Goal: Information Seeking & Learning: Learn about a topic

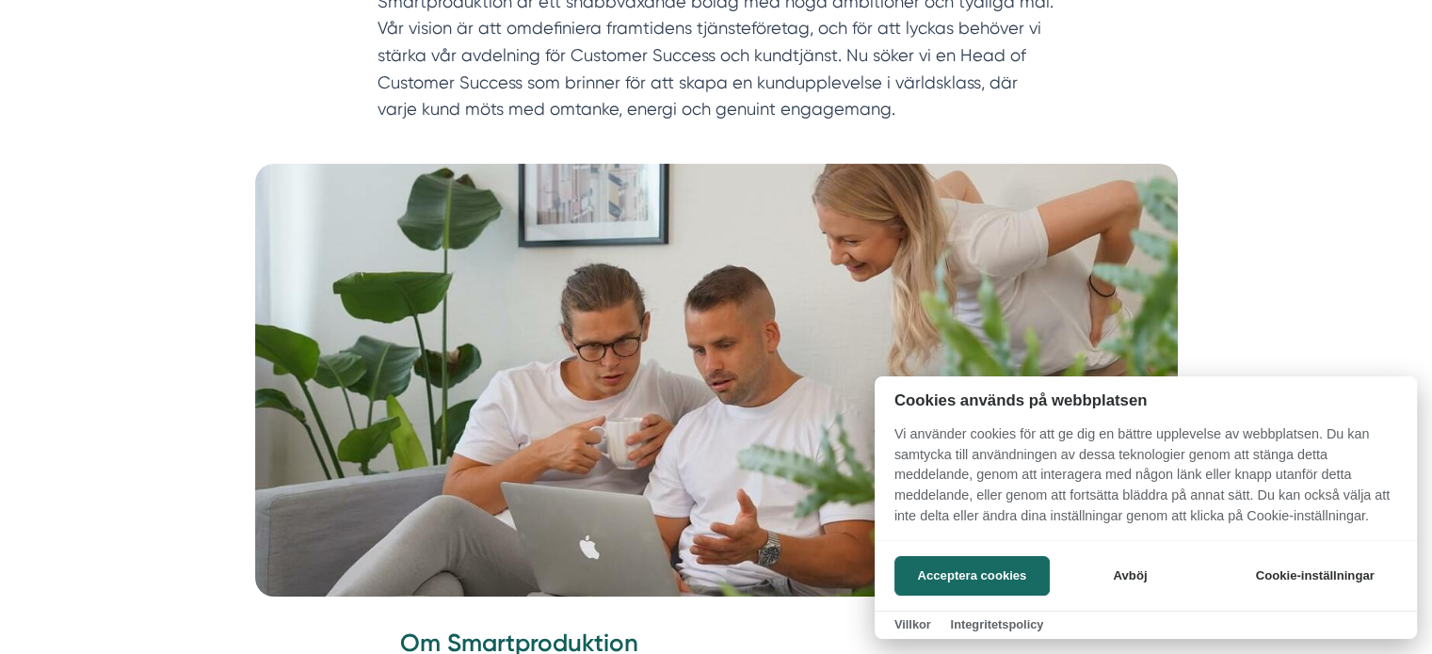
scroll to position [269, 0]
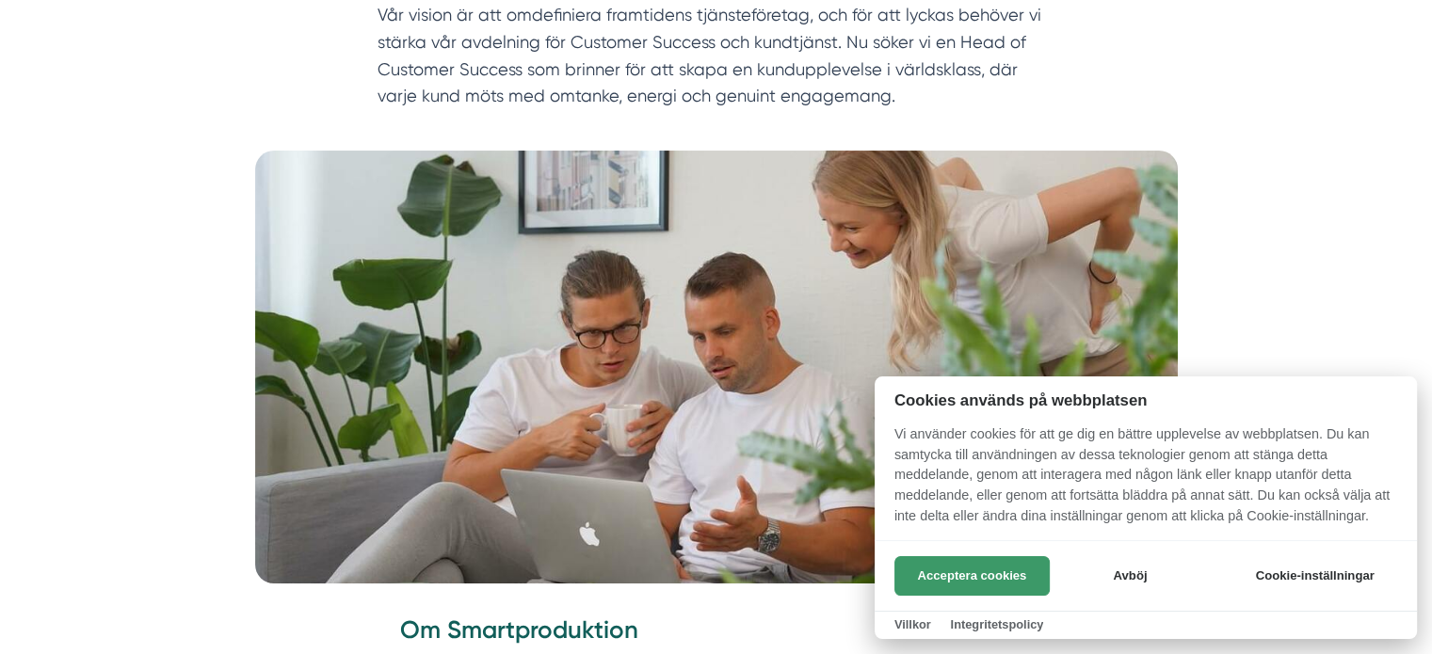
click at [989, 568] on button "Acceptera cookies" at bounding box center [972, 577] width 155 height 40
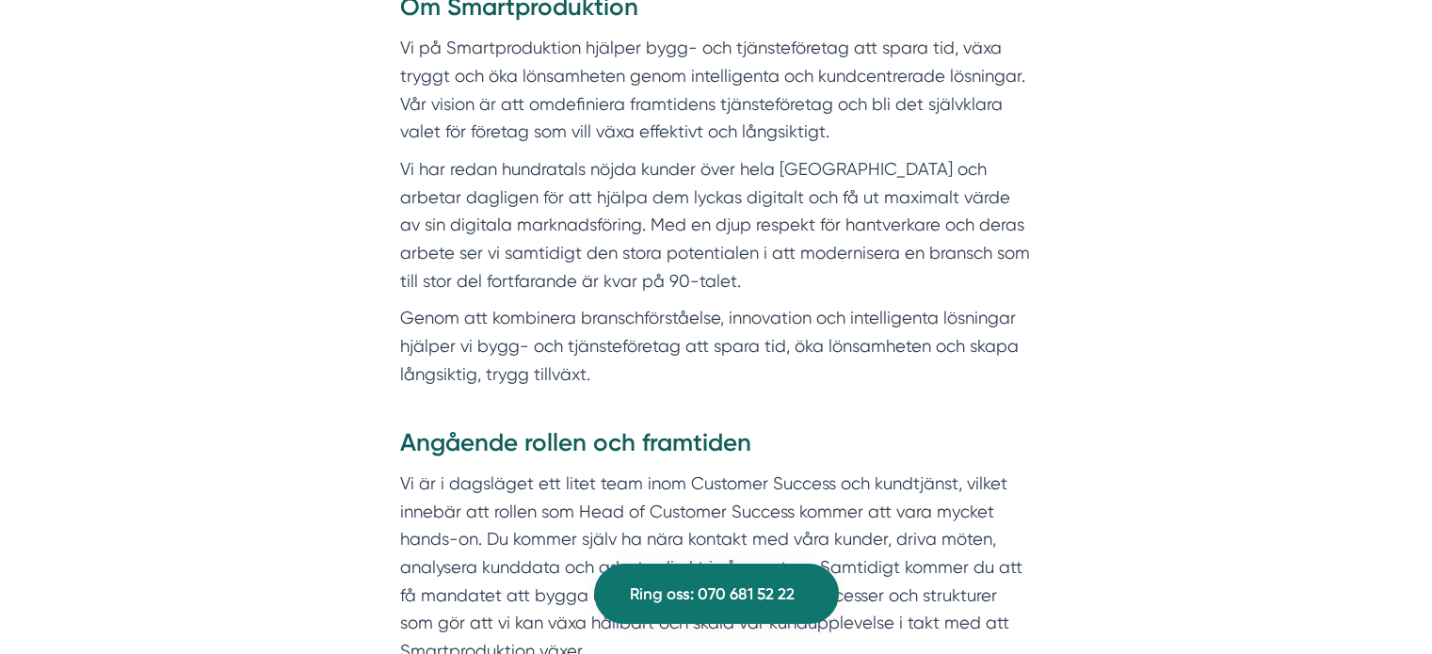
scroll to position [896, 0]
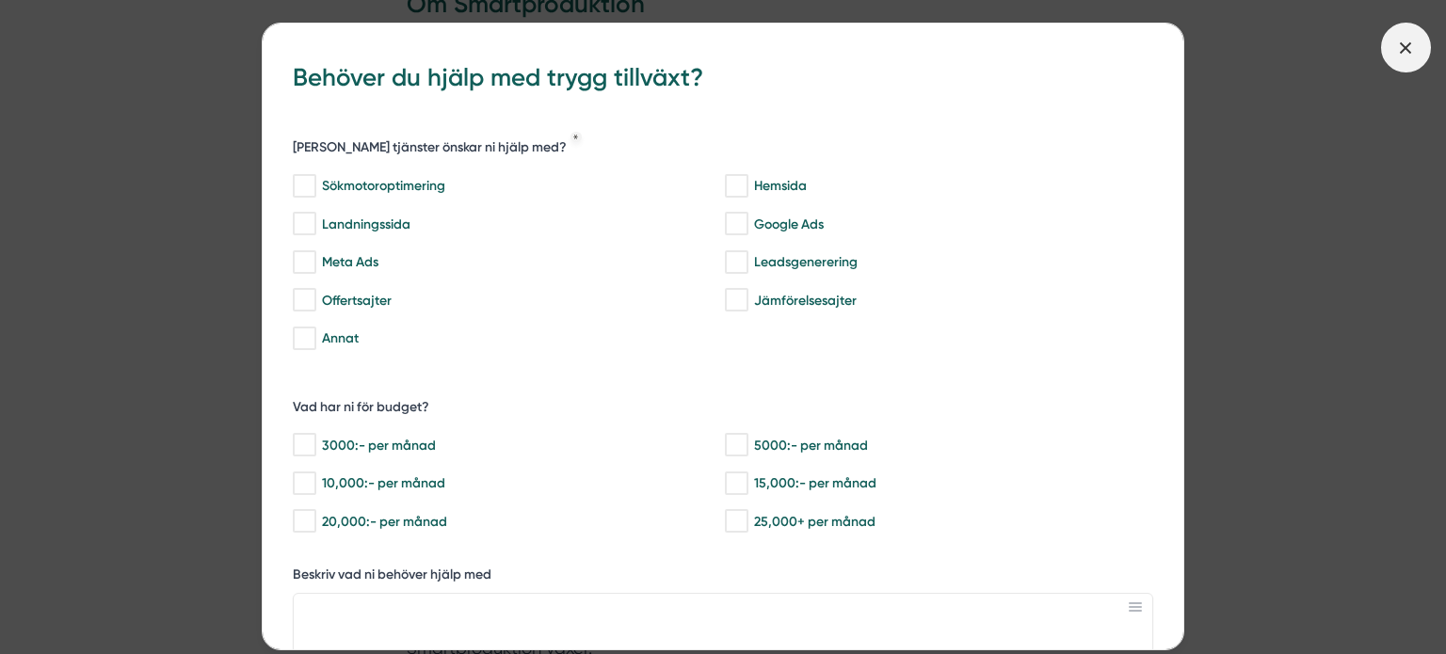
click at [1399, 50] on icon at bounding box center [1406, 48] width 21 height 21
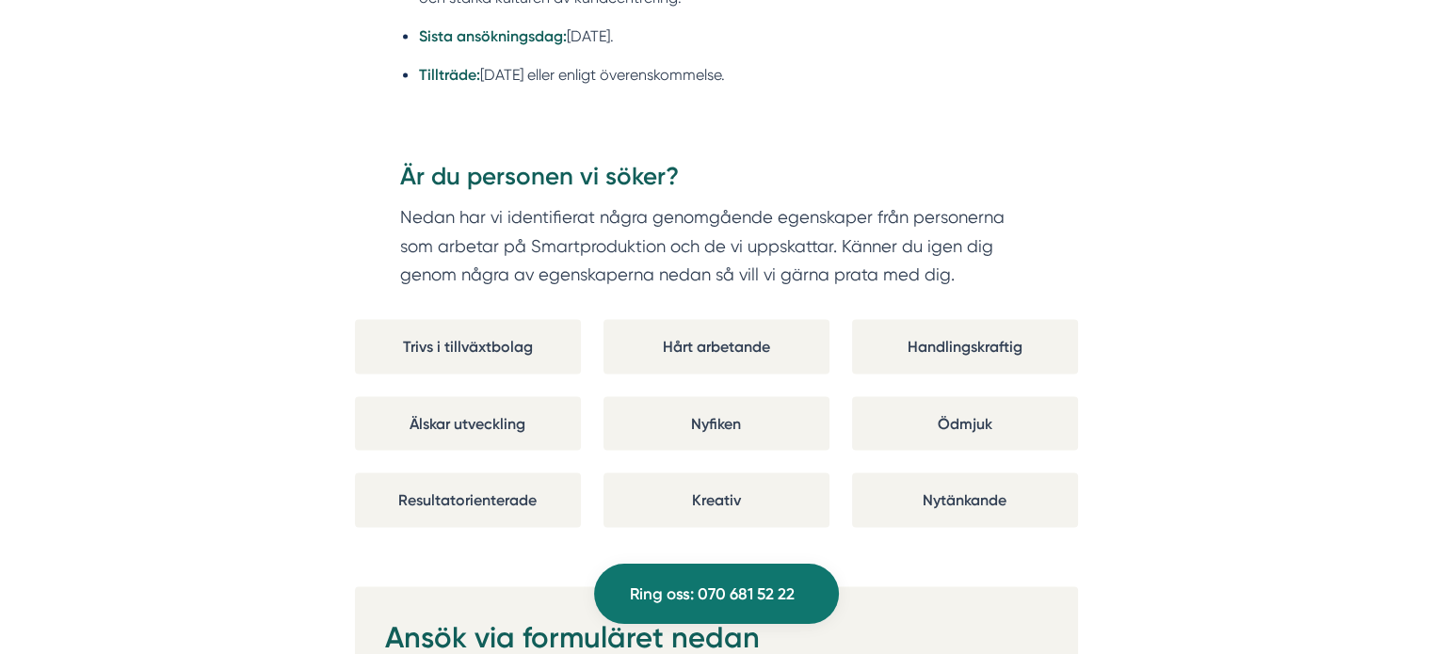
scroll to position [3352, 0]
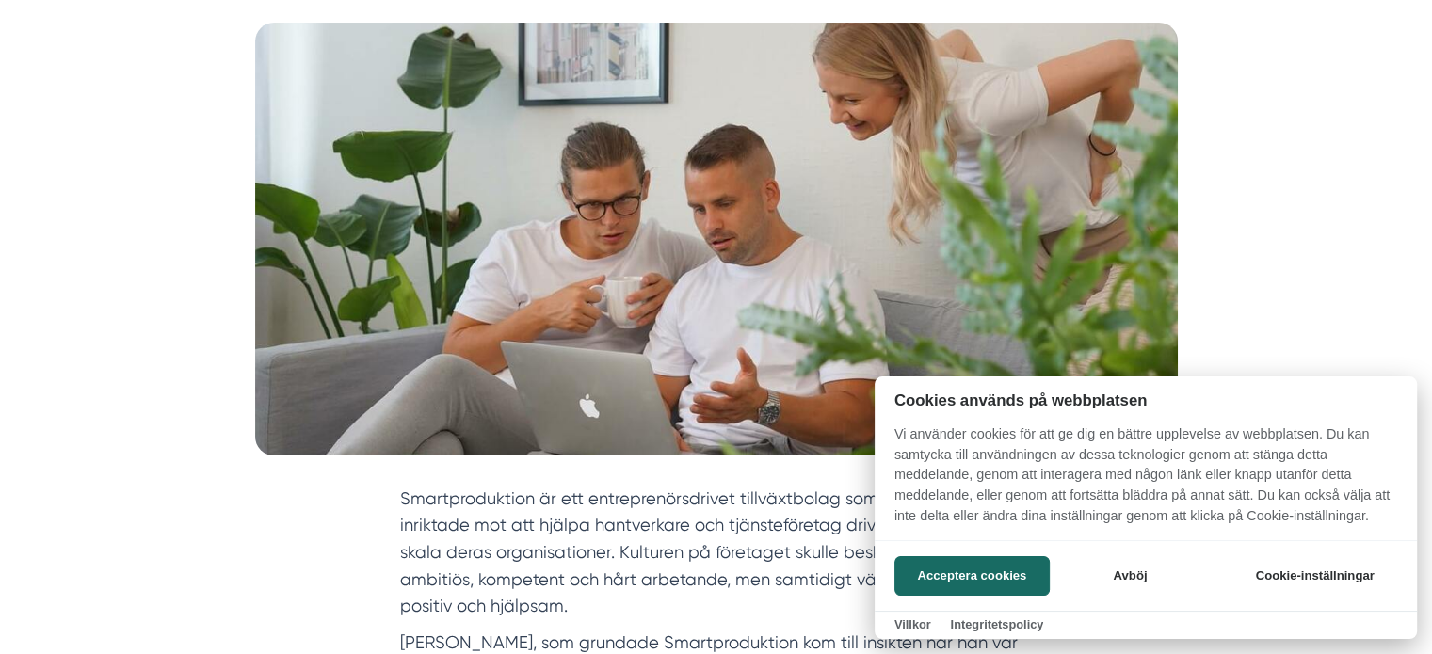
scroll to position [260, 0]
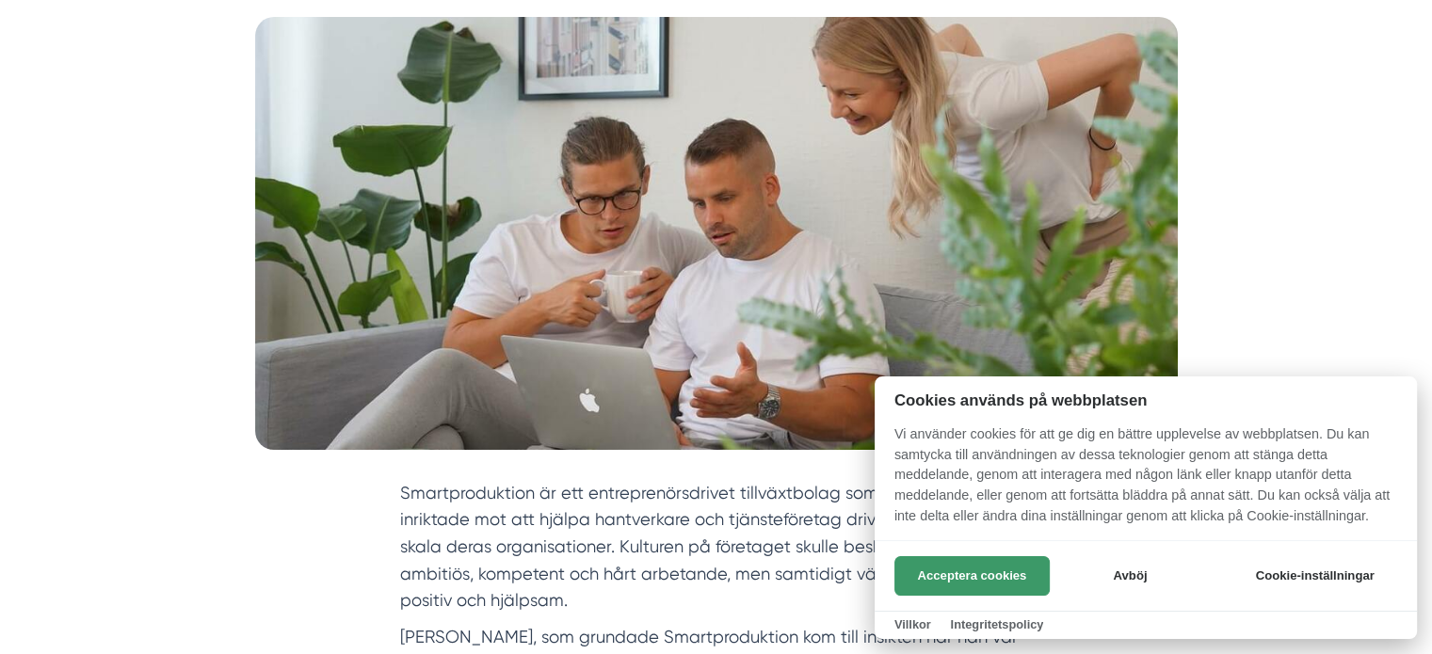
click at [996, 557] on button "Acceptera cookies" at bounding box center [972, 577] width 155 height 40
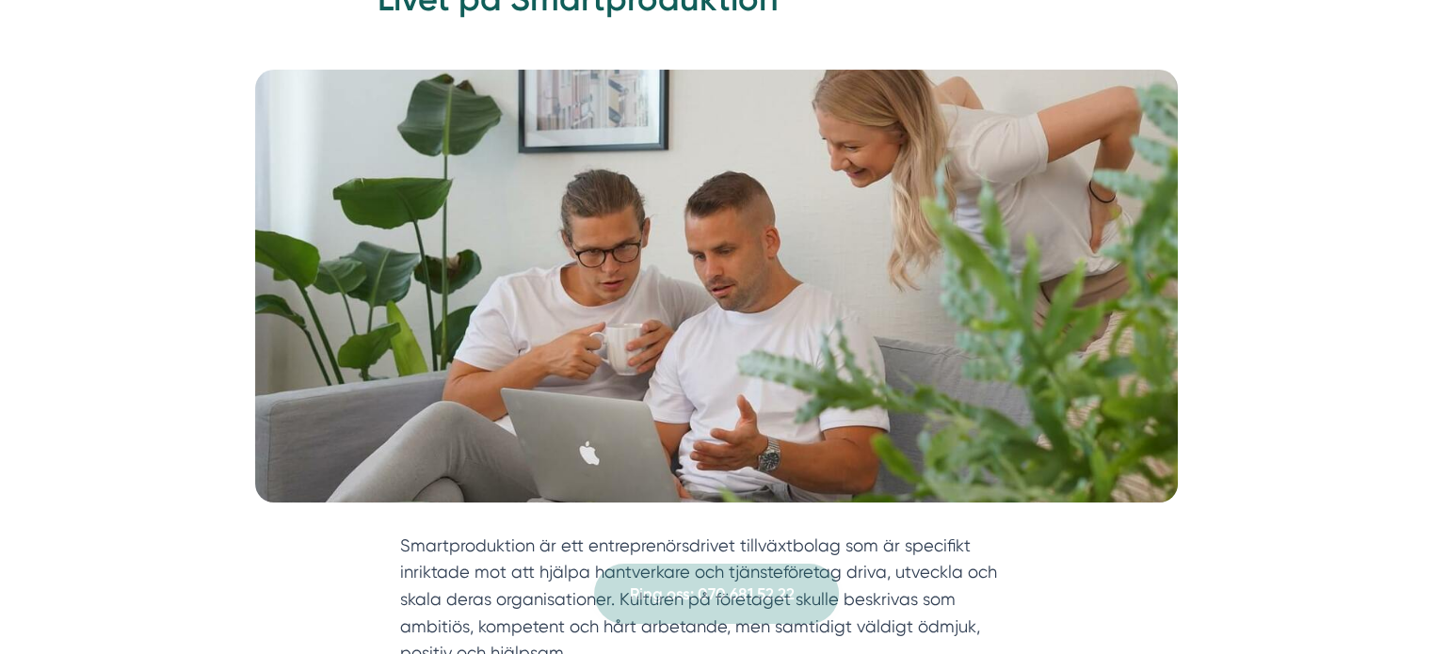
scroll to position [0, 0]
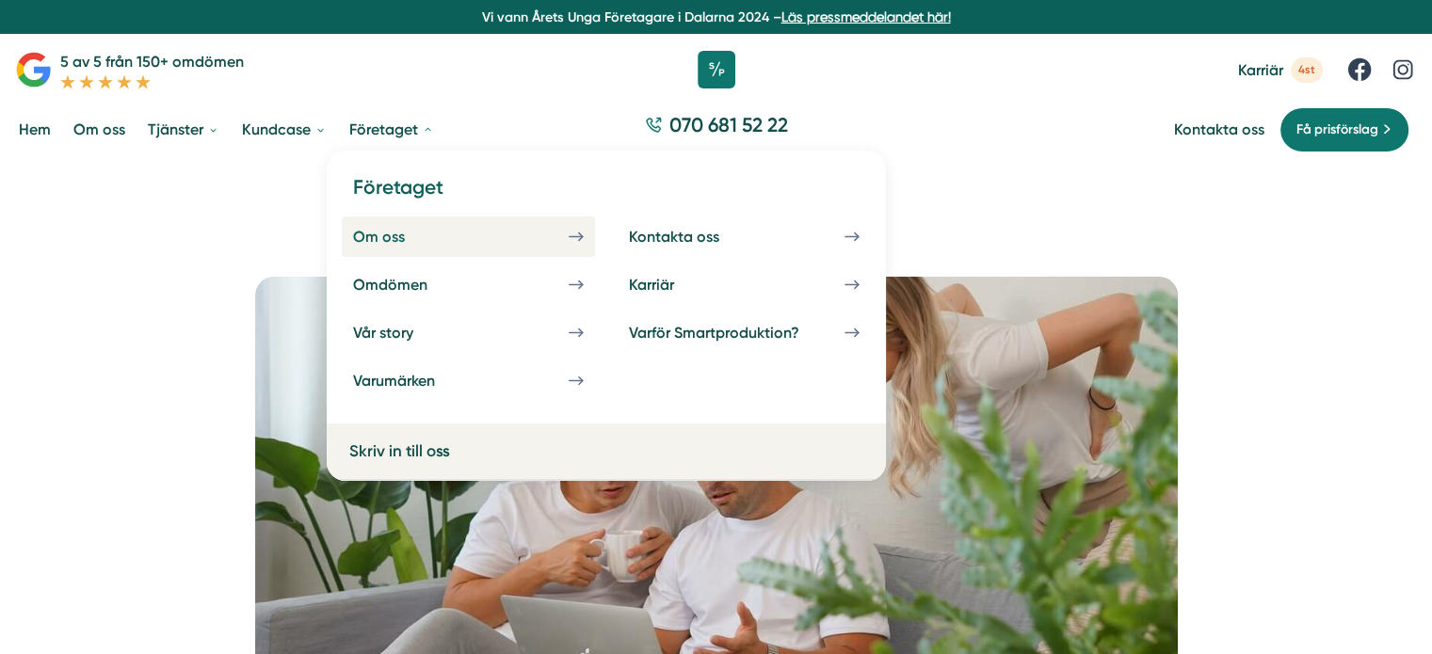
click at [392, 249] on link "Om oss" at bounding box center [468, 237] width 253 height 40
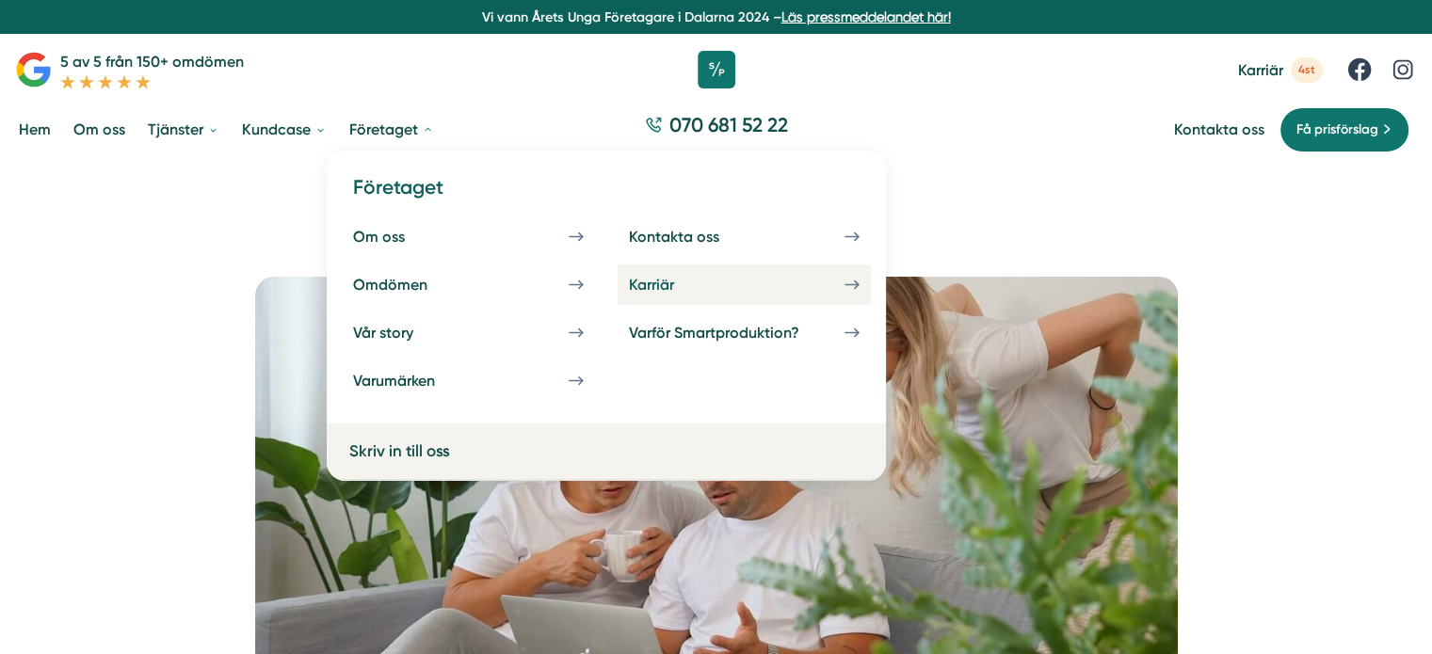
click at [695, 281] on div "Karriär" at bounding box center [674, 285] width 90 height 18
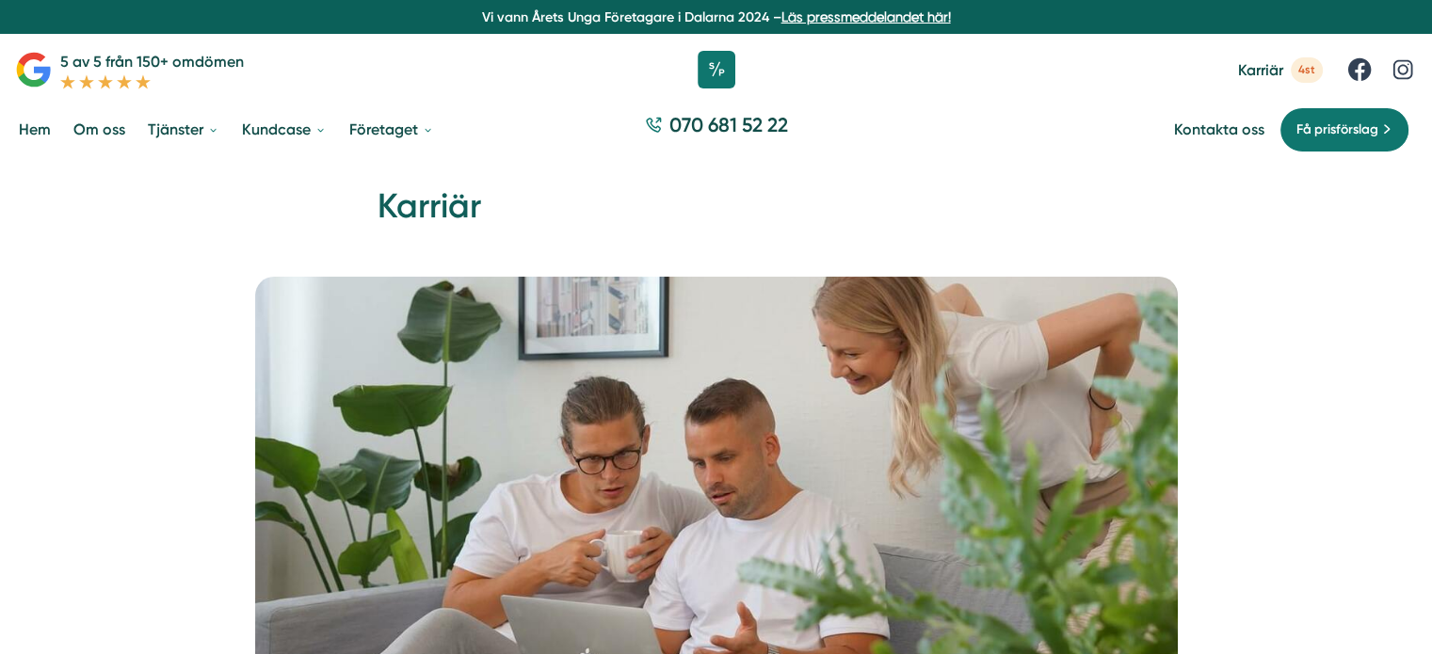
click at [41, 127] on link "Hem" at bounding box center [35, 129] width 40 height 48
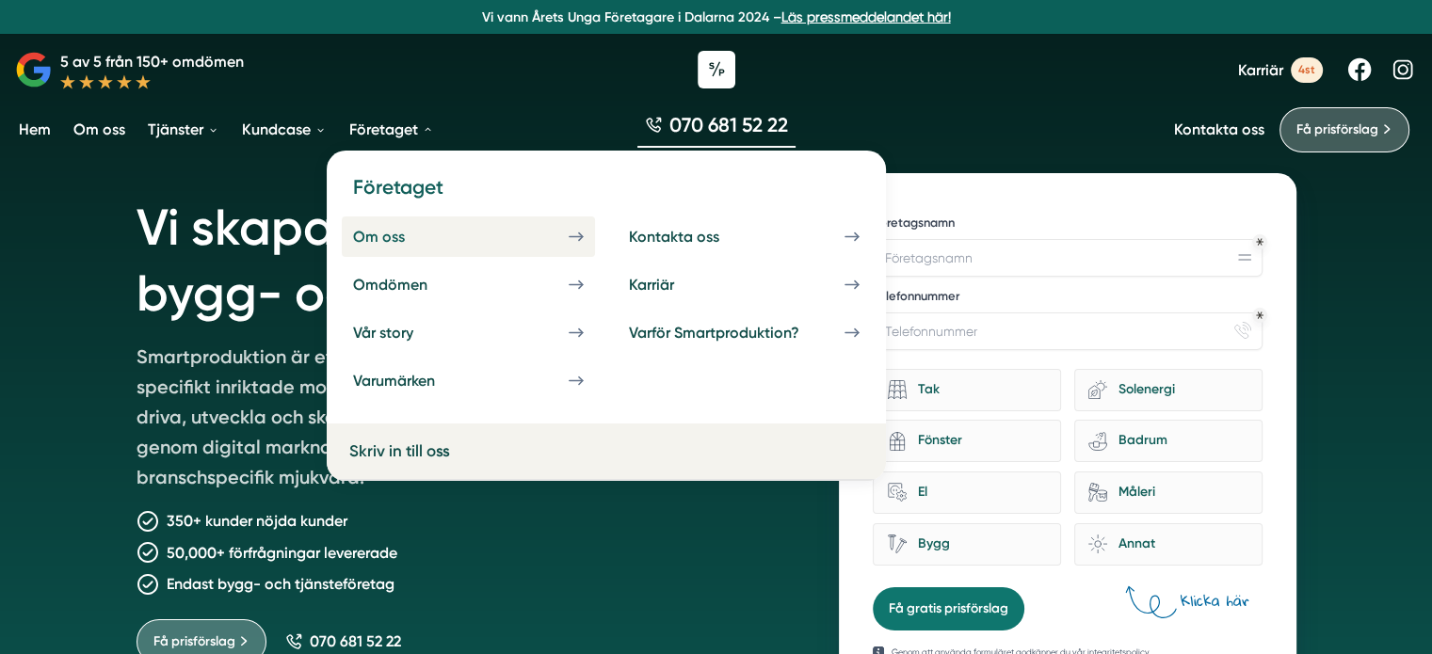
click at [421, 233] on div "Om oss" at bounding box center [401, 237] width 97 height 18
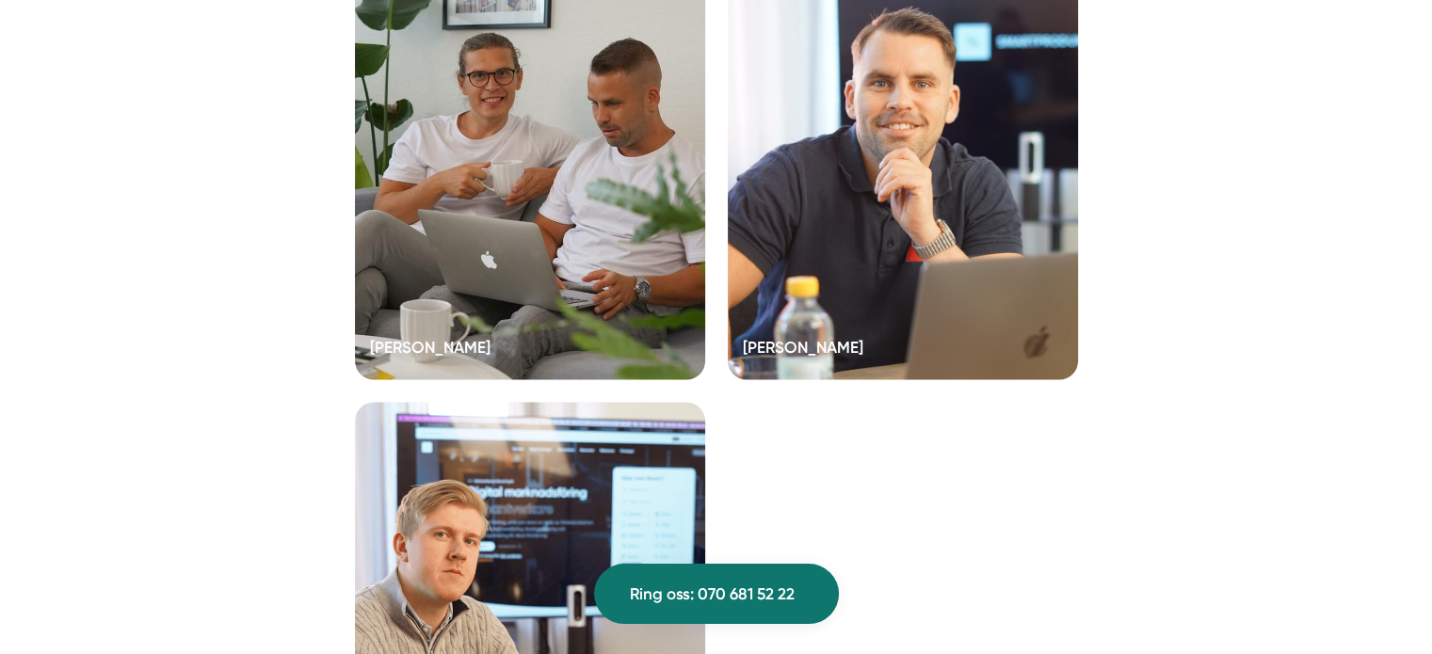
scroll to position [3788, 0]
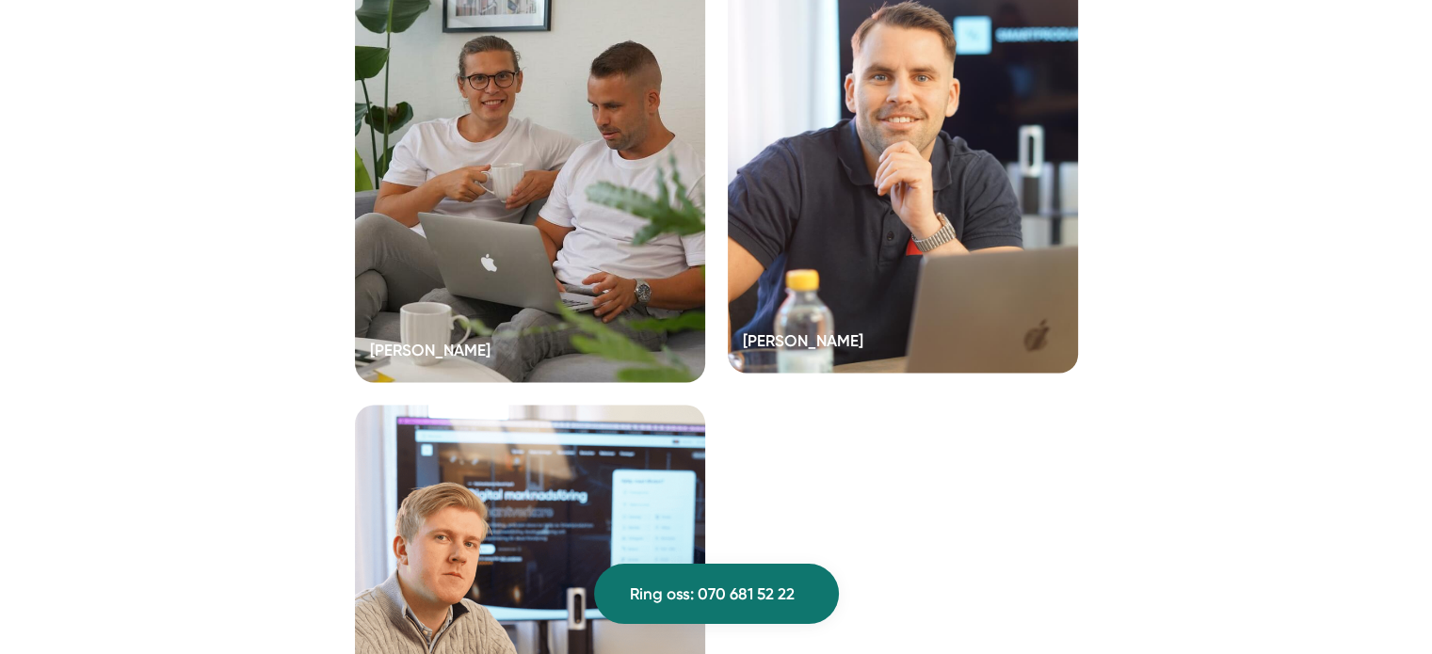
click at [946, 191] on div at bounding box center [903, 167] width 350 height 414
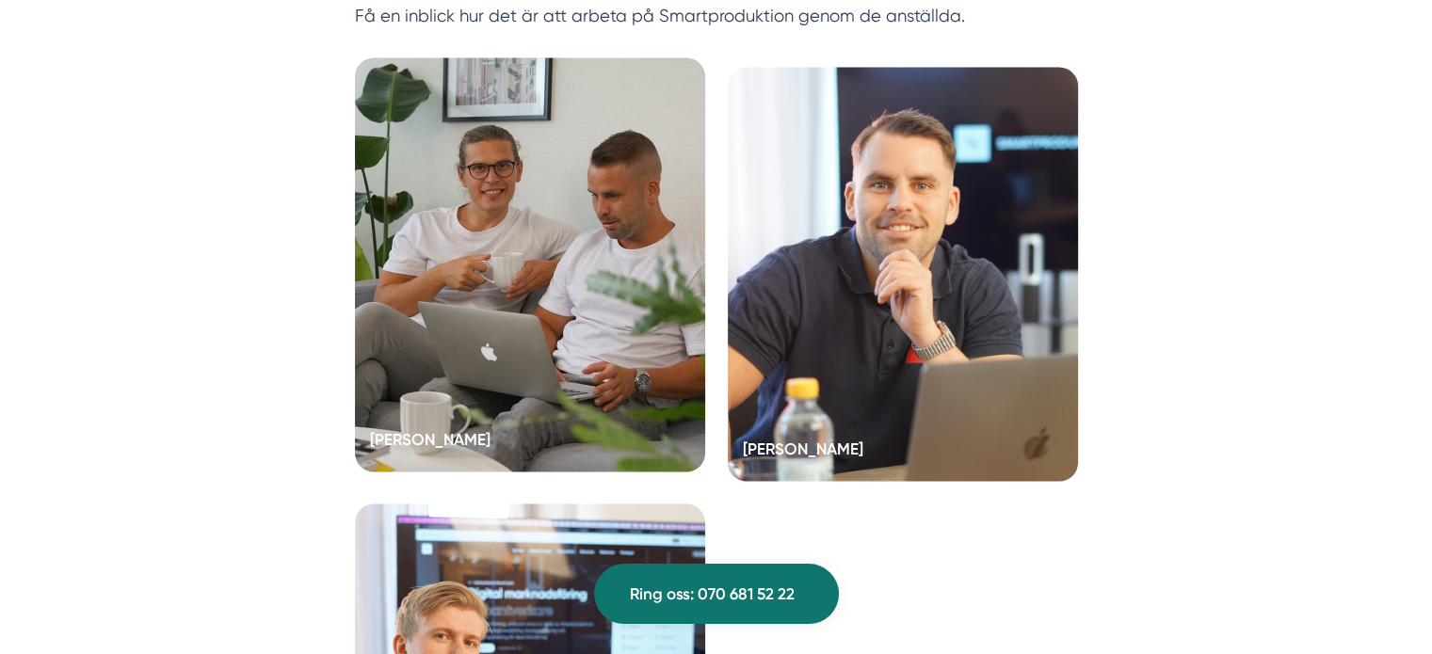
scroll to position [3686, 0]
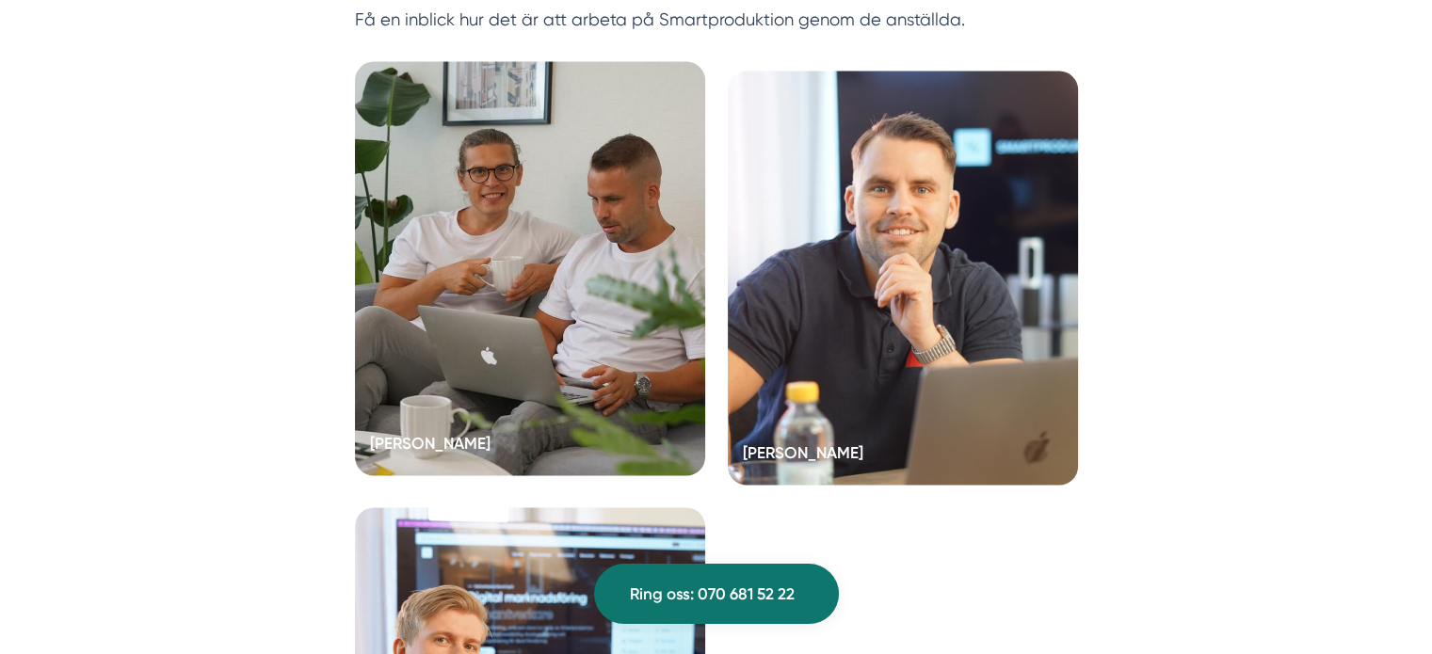
click at [426, 244] on div at bounding box center [530, 269] width 350 height 414
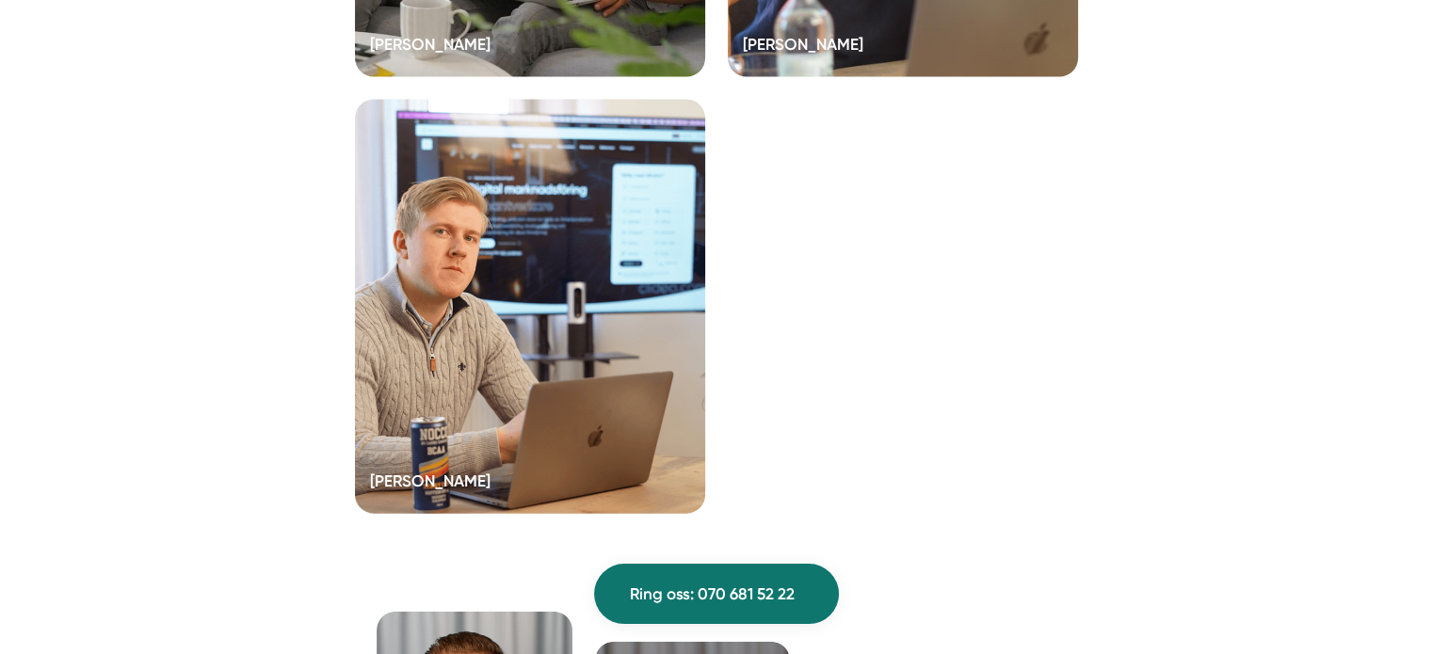
scroll to position [4094, 0]
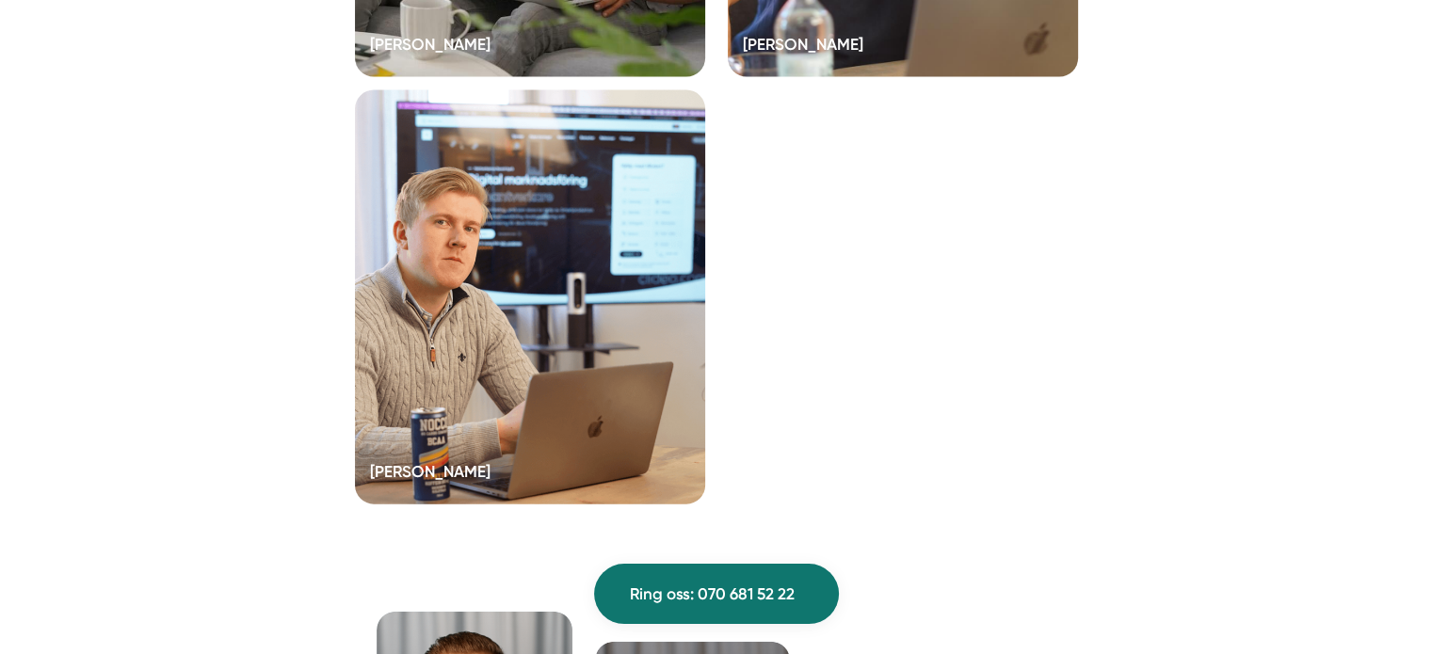
click at [450, 316] on div at bounding box center [530, 297] width 350 height 414
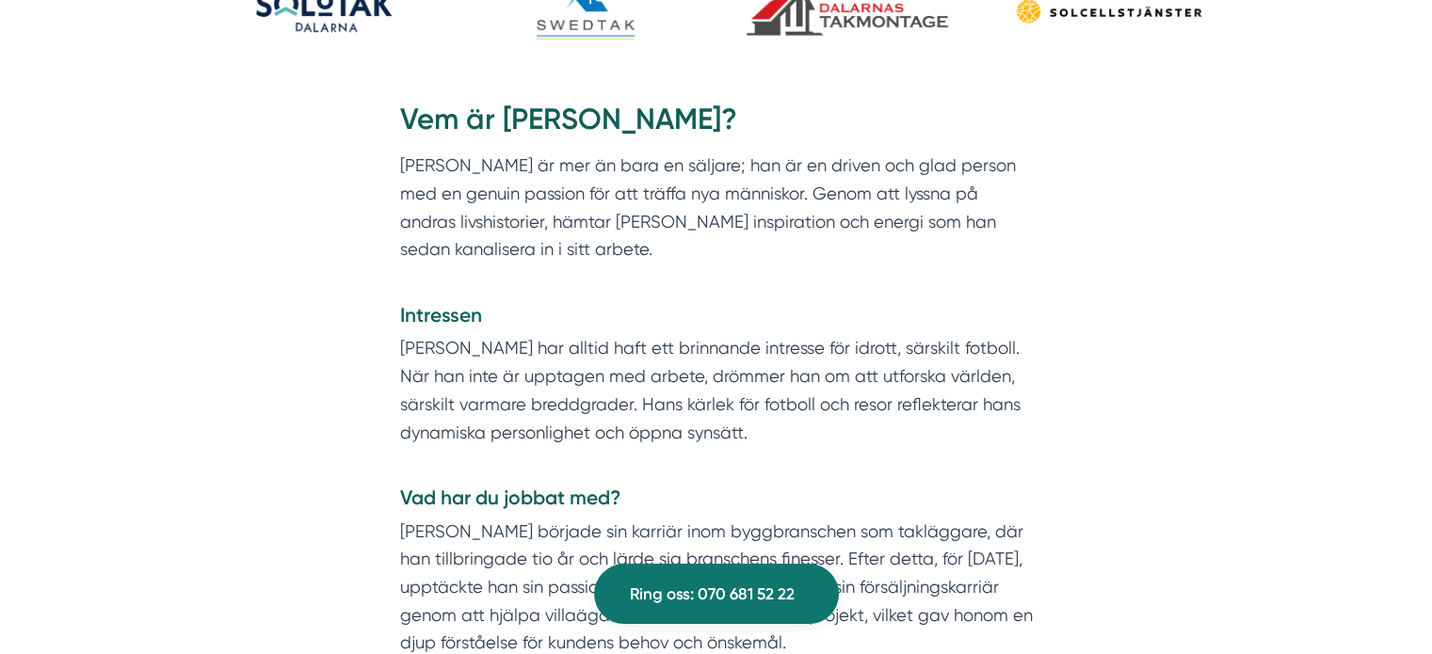
scroll to position [881, 0]
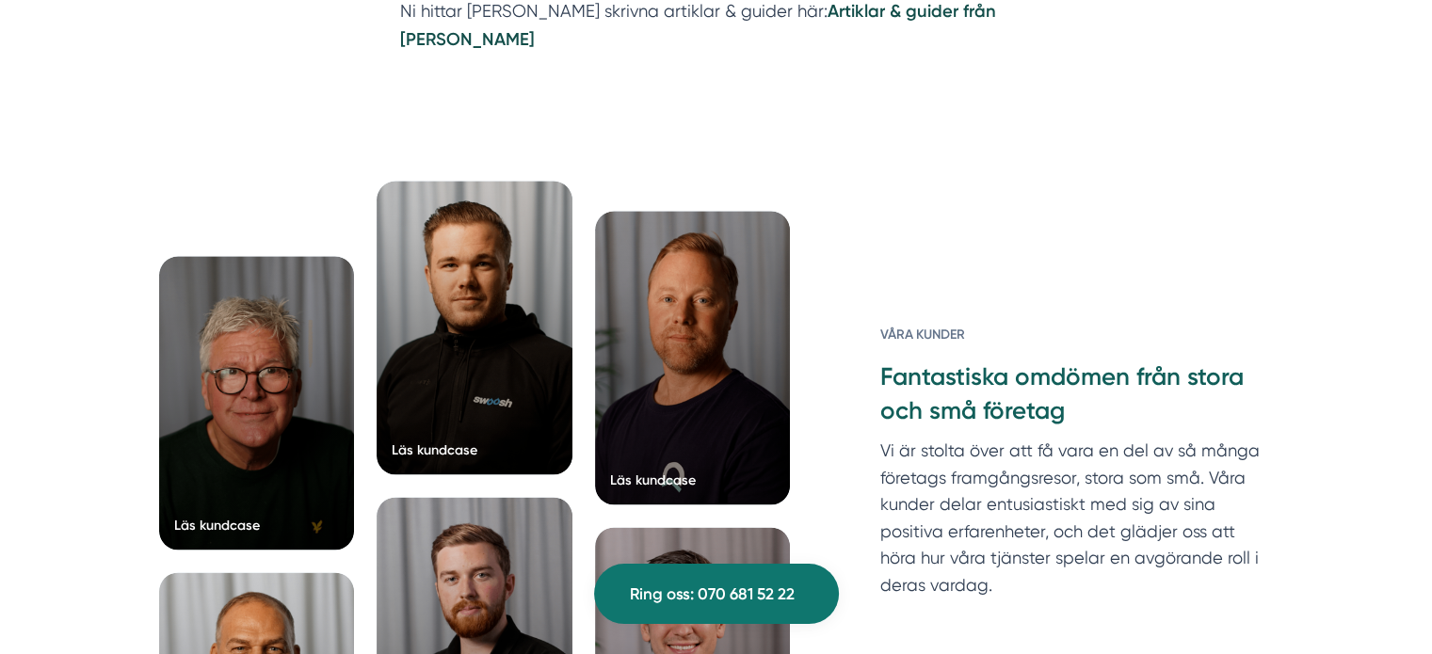
scroll to position [2396, 0]
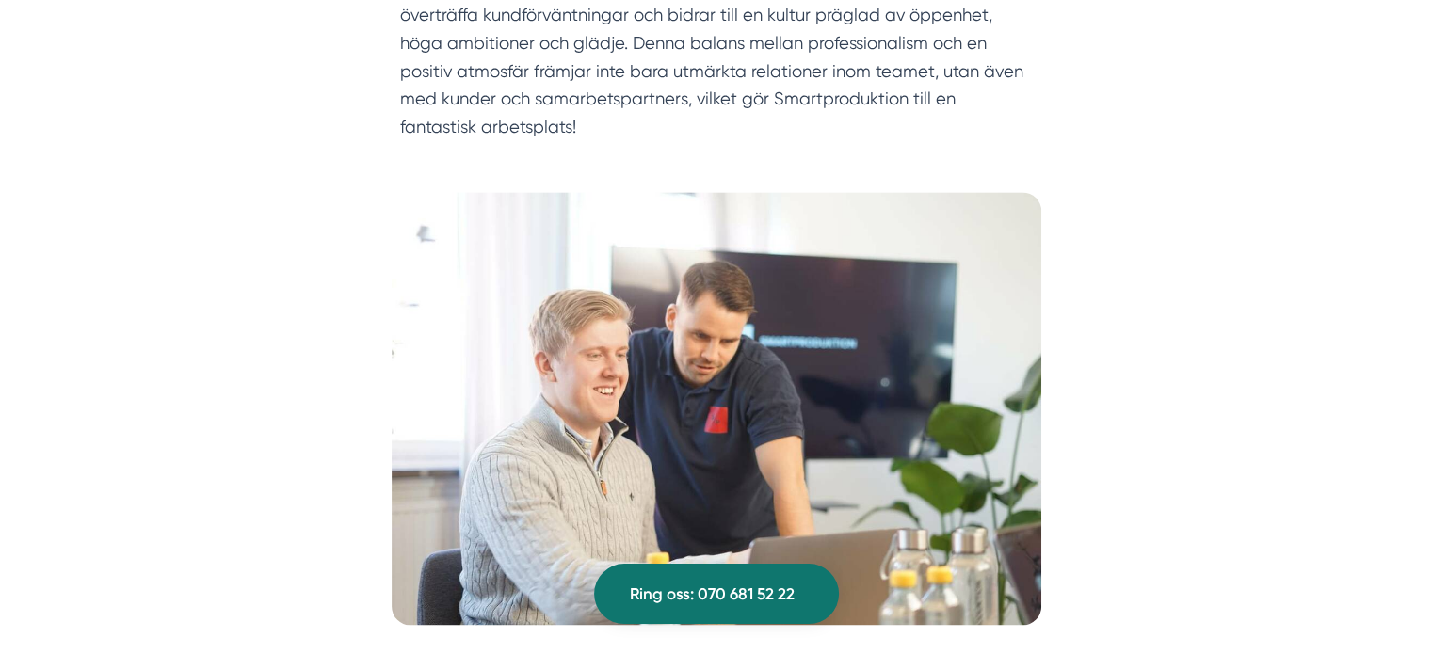
scroll to position [2835, 0]
